Goal: Information Seeking & Learning: Find specific fact

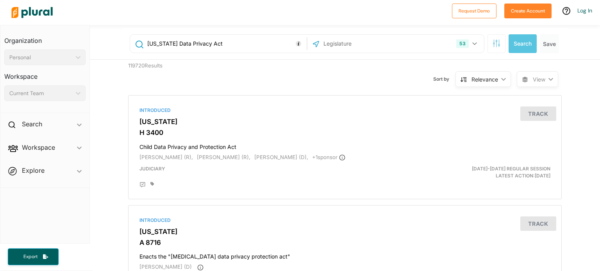
click at [341, 40] on input "text" at bounding box center [365, 43] width 84 height 15
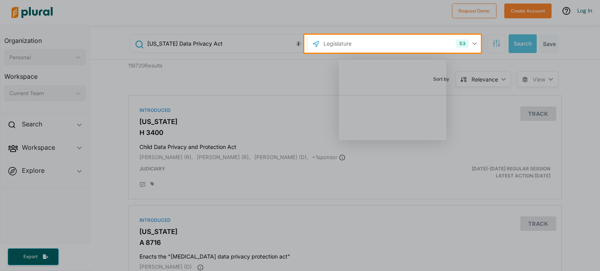
click at [341, 40] on div "Product tour overlay" at bounding box center [300, 135] width 600 height 271
click at [337, 46] on div "Product tour overlay" at bounding box center [300, 135] width 600 height 271
click at [476, 44] on div "Product tour overlay" at bounding box center [300, 135] width 600 height 271
click at [475, 43] on div "Product tour overlay" at bounding box center [300, 135] width 600 height 271
drag, startPoint x: 415, startPoint y: 44, endPoint x: 326, endPoint y: 52, distance: 89.4
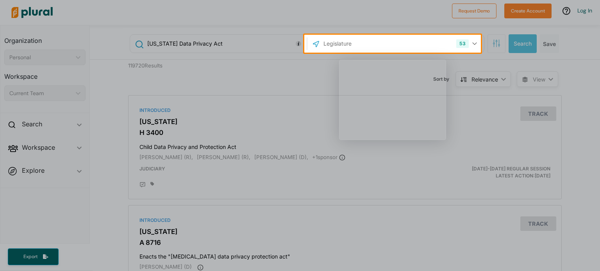
click at [326, 52] on div "Product tour overlay" at bounding box center [300, 135] width 600 height 271
click at [264, 44] on div "Product tour overlay" at bounding box center [300, 135] width 600 height 271
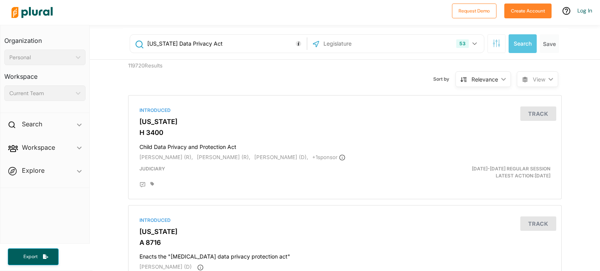
click at [389, 49] on input "text" at bounding box center [365, 43] width 84 height 15
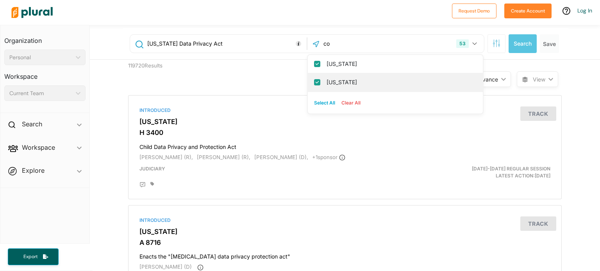
type input "co"
click at [330, 87] on label "[US_STATE]" at bounding box center [401, 83] width 148 height 12
click at [320, 86] on input "[US_STATE]" at bounding box center [317, 82] width 6 height 6
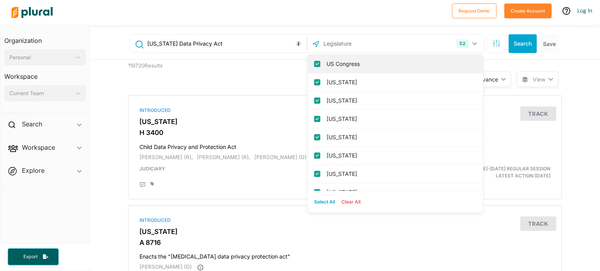
click at [310, 62] on div "US Congress" at bounding box center [395, 64] width 175 height 18
click at [314, 62] on input "US Congress" at bounding box center [317, 64] width 6 height 6
click at [314, 62] on input "[US_STATE]" at bounding box center [317, 64] width 6 height 6
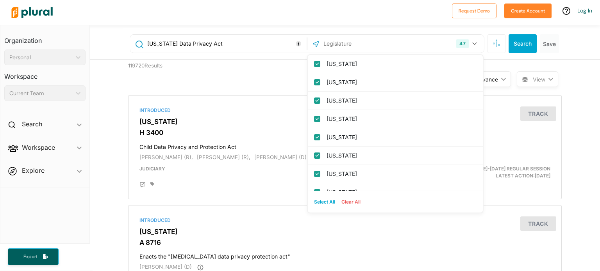
click at [314, 62] on input "[US_STATE]" at bounding box center [317, 64] width 6 height 6
click at [350, 199] on button "Clear All" at bounding box center [350, 202] width 25 height 12
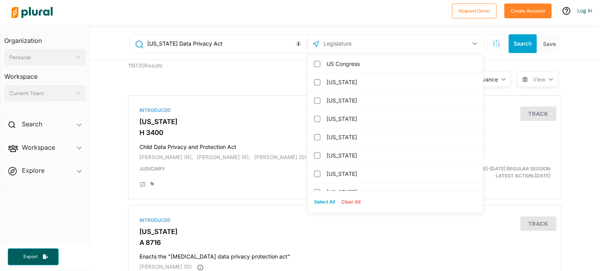
scroll to position [16, 0]
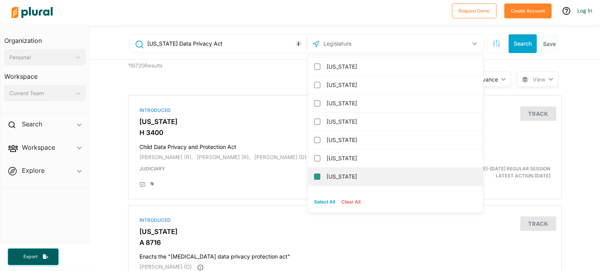
click at [314, 175] on input "[US_STATE]" at bounding box center [317, 177] width 6 height 6
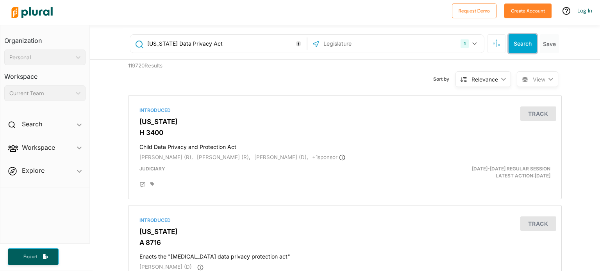
click at [517, 45] on button "Search" at bounding box center [523, 43] width 28 height 19
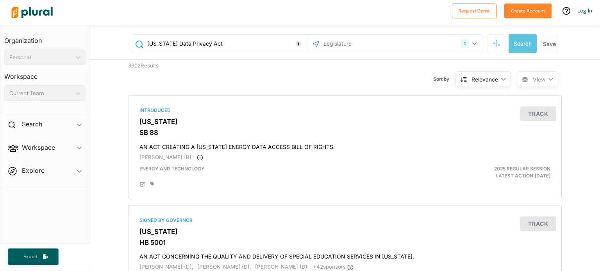
click at [162, 43] on input "[US_STATE] Data Privacy Act" at bounding box center [225, 43] width 158 height 15
type input "Data Privacy Act"
click at [526, 45] on button "Search" at bounding box center [523, 43] width 28 height 19
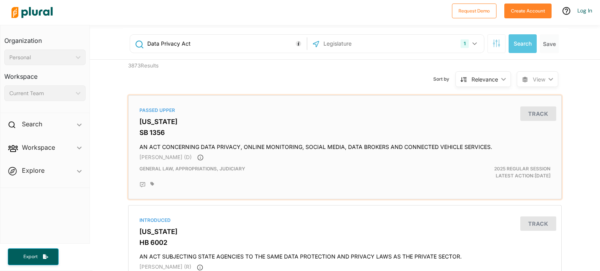
click at [162, 122] on h3 "[US_STATE]" at bounding box center [344, 122] width 411 height 8
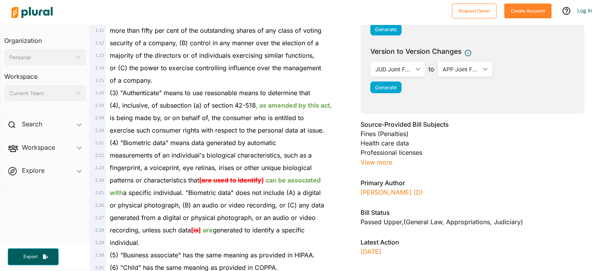
scroll to position [431, 0]
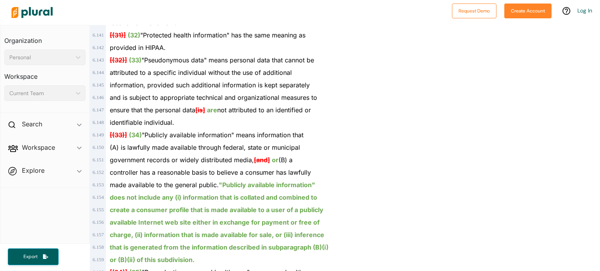
scroll to position [0, 0]
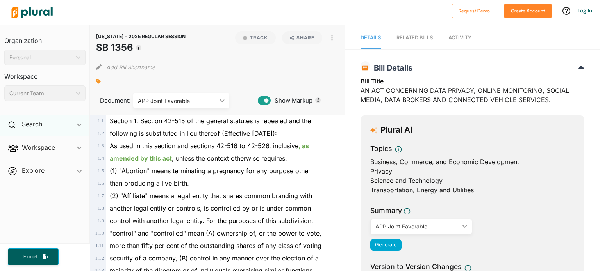
click at [72, 122] on div "Search ic_keyboard_arrow_down" at bounding box center [44, 125] width 89 height 21
click at [189, 98] on div "APP Joint Favorable" at bounding box center [177, 101] width 79 height 8
click at [237, 75] on div "[US_STATE] - 2025 REGULAR SESSION SB 1356 Track Share View PDF View Source Prin…" at bounding box center [217, 70] width 255 height 90
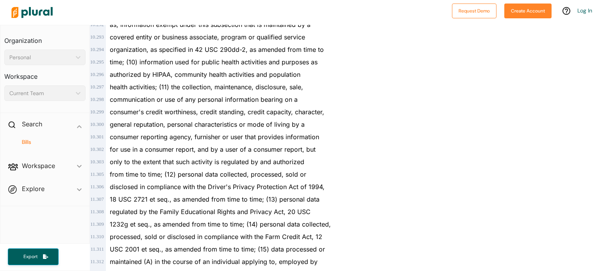
scroll to position [3661, 0]
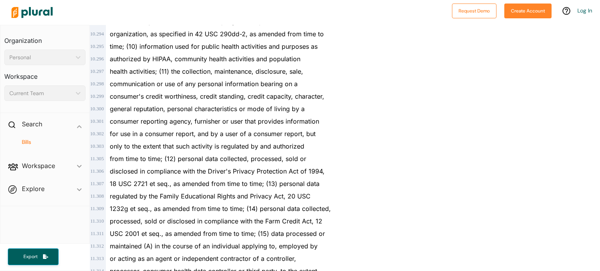
drag, startPoint x: 269, startPoint y: 208, endPoint x: 320, endPoint y: 261, distance: 73.7
copy div "data processed or 11 . 312 maintained (A) in the course of an individual applyi…"
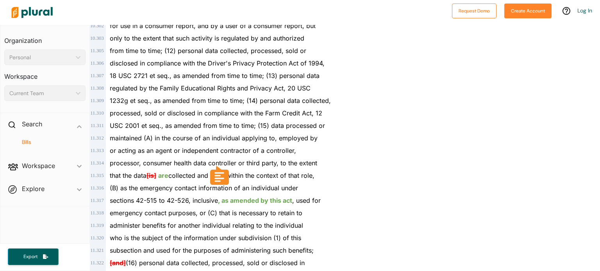
scroll to position [3771, 0]
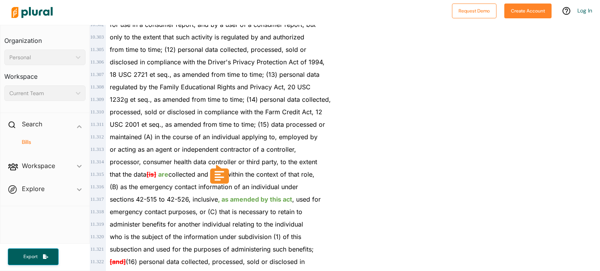
click at [220, 173] on icon at bounding box center [219, 175] width 14 height 14
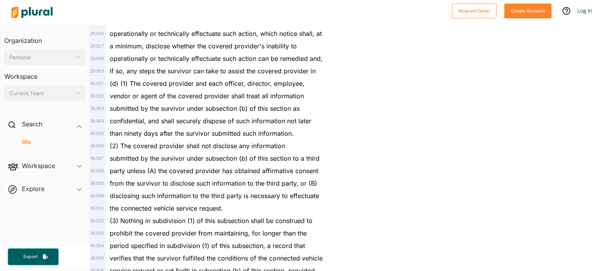
scroll to position [11376, 0]
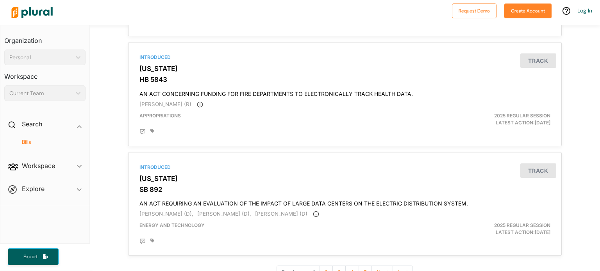
scroll to position [2618, 0]
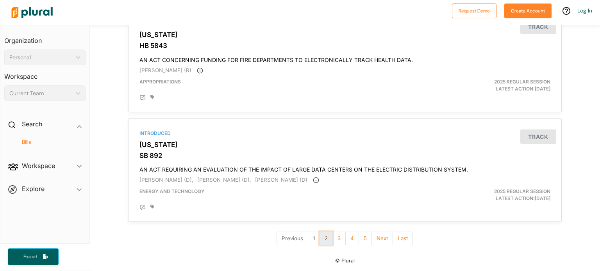
click at [327, 241] on button "2" at bounding box center [325, 239] width 13 height 14
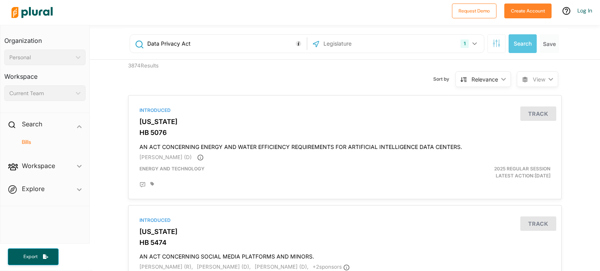
click at [206, 56] on div "Data Privacy Act 1 [US_STATE] [GEOGRAPHIC_DATA] Congress [US_STATE] [US_STATE] …" at bounding box center [345, 43] width 445 height 31
click at [212, 52] on div "Data Privacy Act" at bounding box center [218, 44] width 177 height 18
click at [208, 44] on input "Data Privacy Act" at bounding box center [225, 43] width 158 height 15
click at [514, 42] on button "Search" at bounding box center [523, 43] width 28 height 19
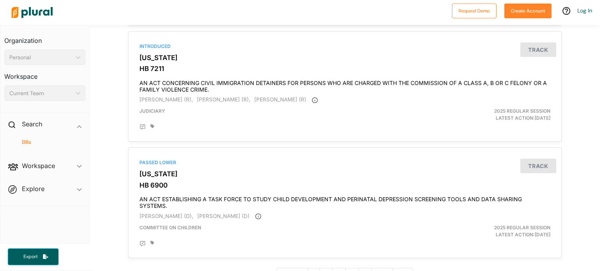
scroll to position [2625, 0]
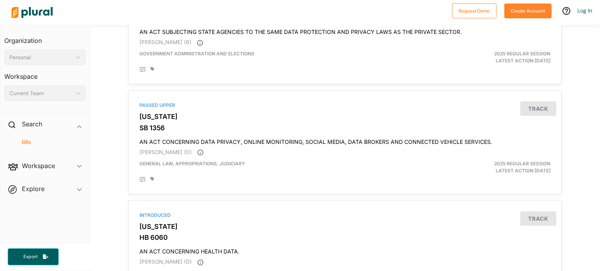
scroll to position [0, 0]
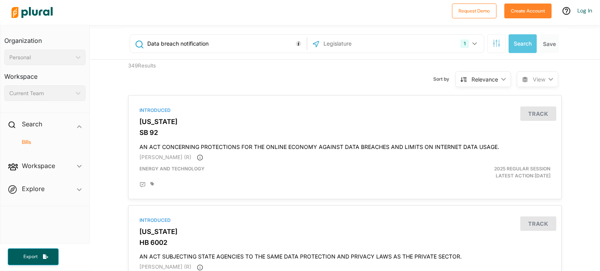
drag, startPoint x: 227, startPoint y: 41, endPoint x: 100, endPoint y: 37, distance: 127.0
click at [100, 37] on div "Data breach notification 1 [US_STATE] [GEOGRAPHIC_DATA] Congress [US_STATE] [US…" at bounding box center [345, 42] width 510 height 35
paste input "[US_STATE] General Statutes § 36a-701b"
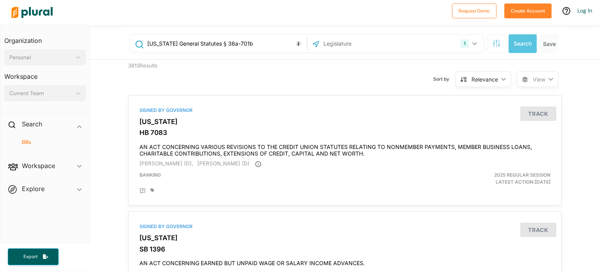
drag, startPoint x: 264, startPoint y: 41, endPoint x: 136, endPoint y: 43, distance: 128.5
click at [136, 43] on div "[US_STATE] General Statutes § 36a-701b" at bounding box center [218, 43] width 173 height 15
type input "Data Privacy Act"
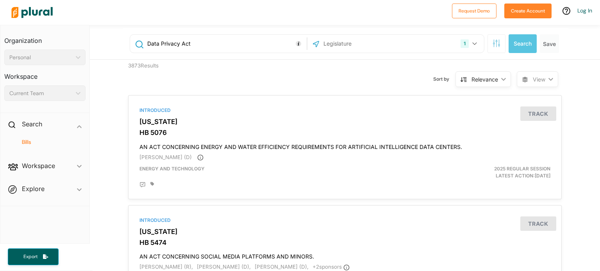
click at [233, 40] on input "Data Privacy Act" at bounding box center [225, 43] width 158 height 15
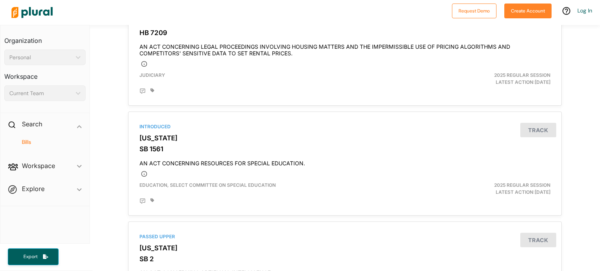
scroll to position [1261, 0]
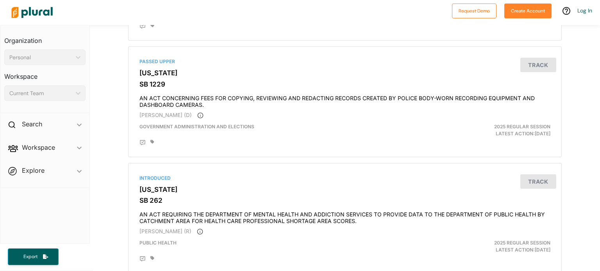
scroll to position [1993, 0]
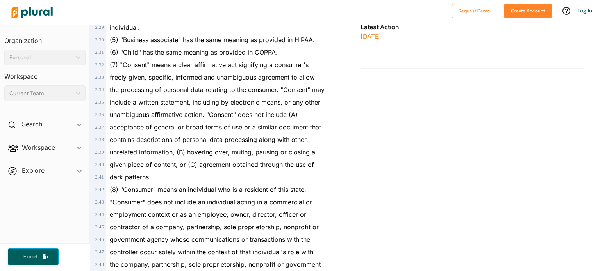
scroll to position [647, 0]
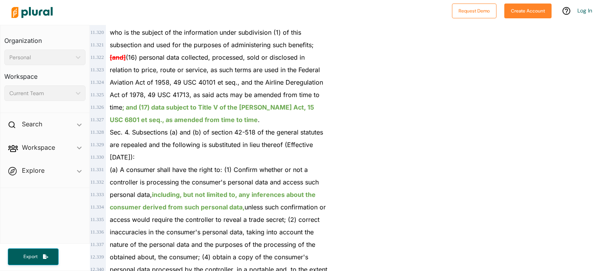
scroll to position [3981, 0]
